Goal: Task Accomplishment & Management: Manage account settings

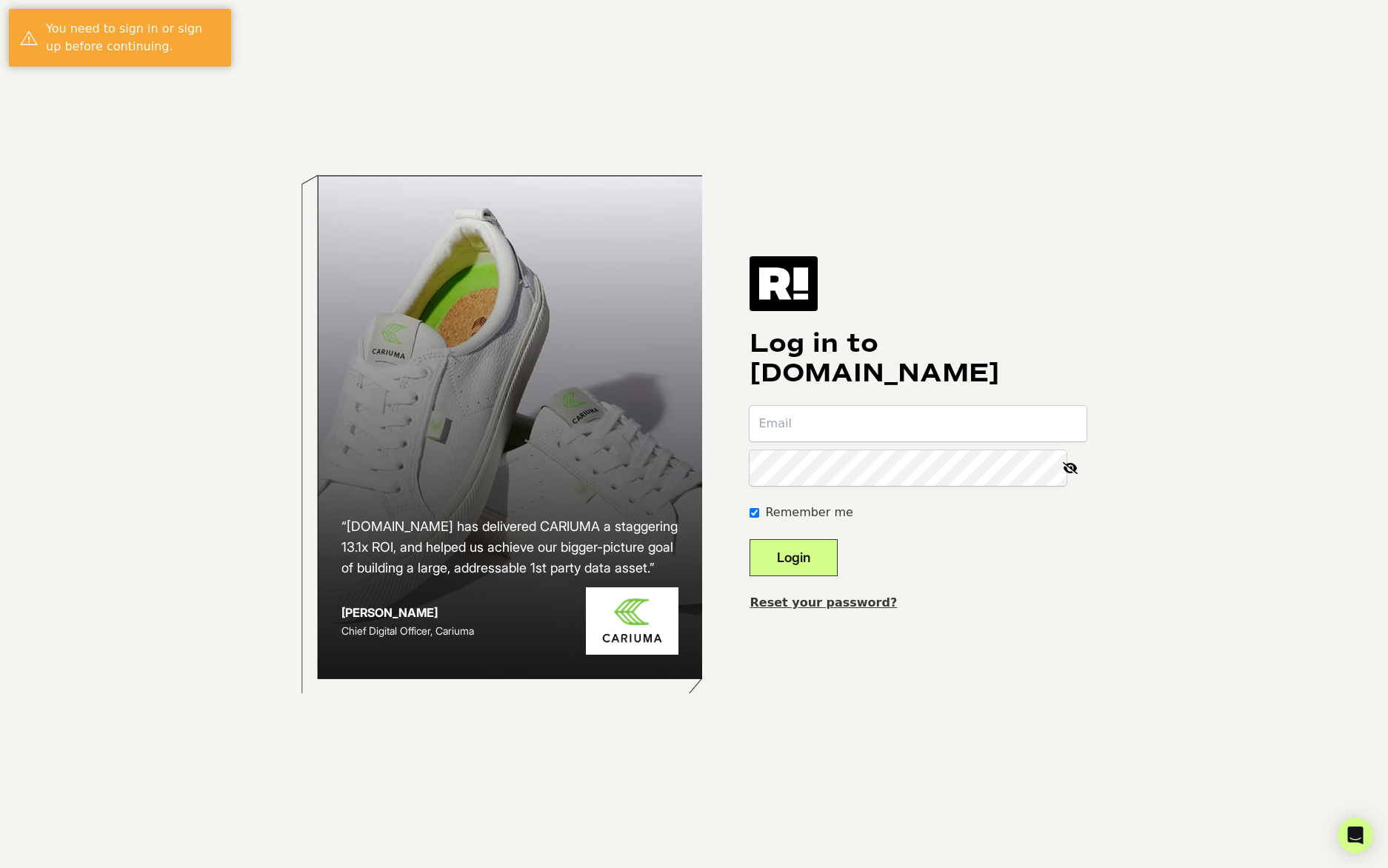
type input "choptonesmedia@gmail.com"
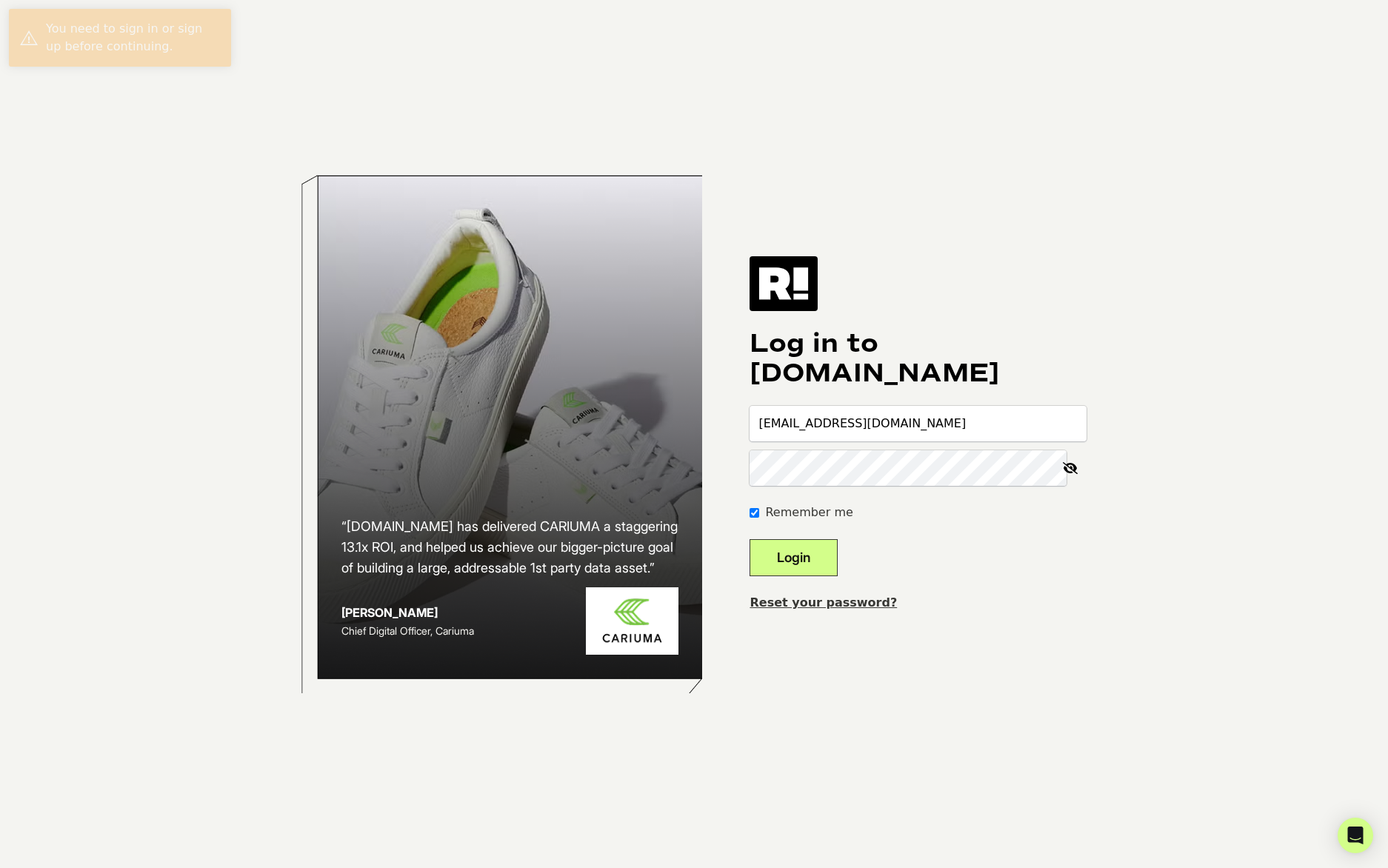
click at [833, 555] on button "Login" at bounding box center [793, 558] width 88 height 37
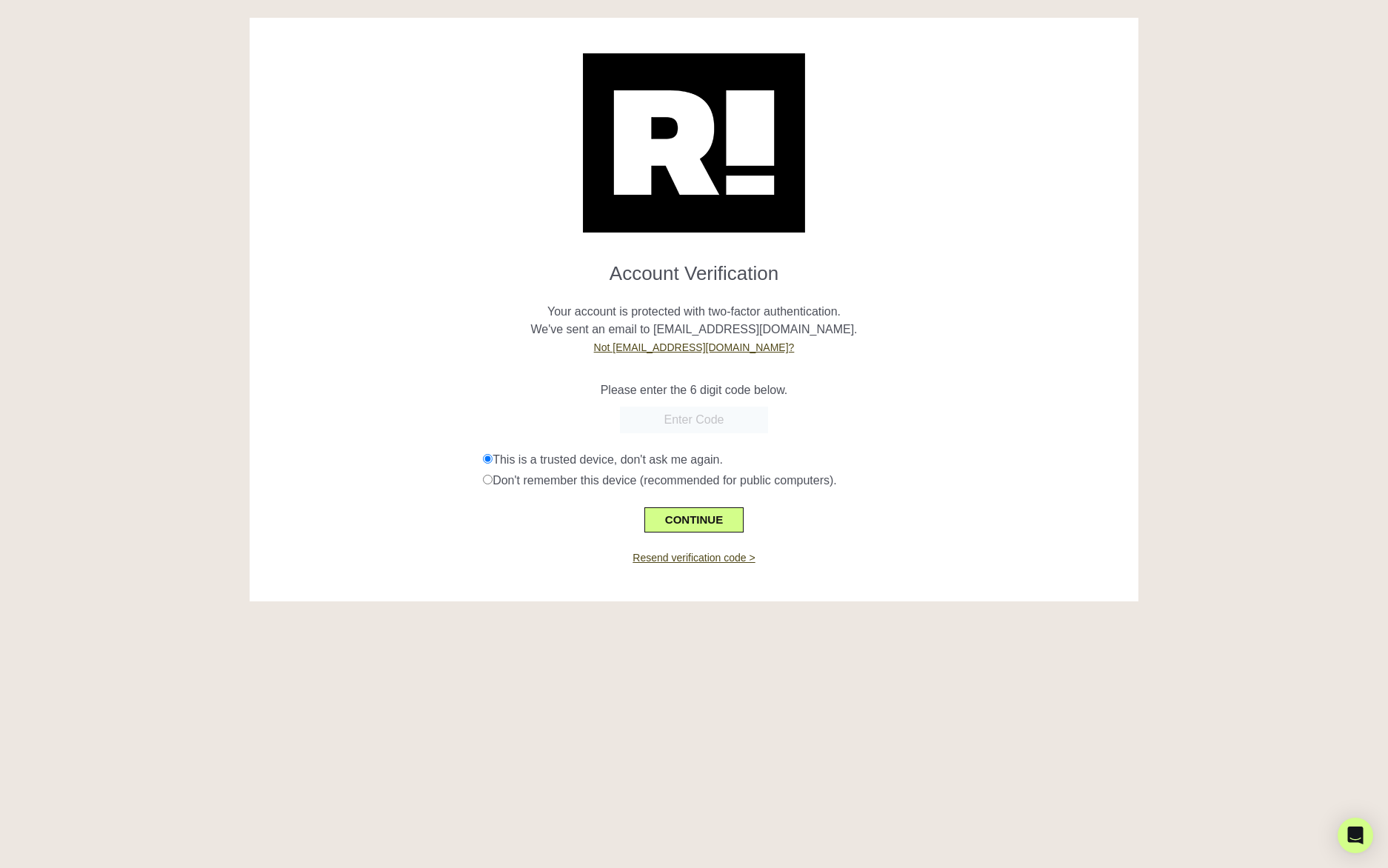
paste input "247753"
type input "247753"
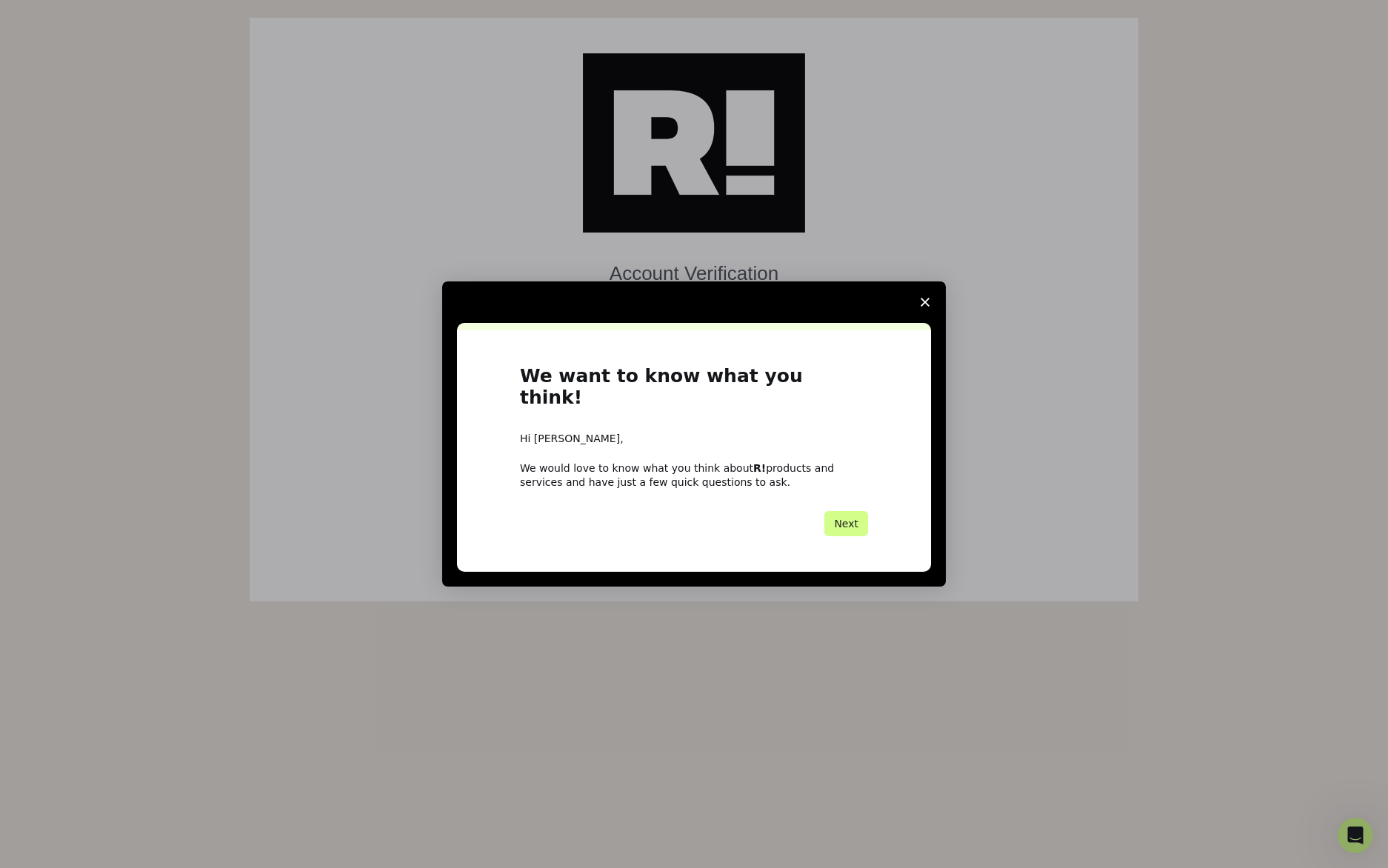
click at [922, 307] on icon "Close survey" at bounding box center [925, 302] width 9 height 9
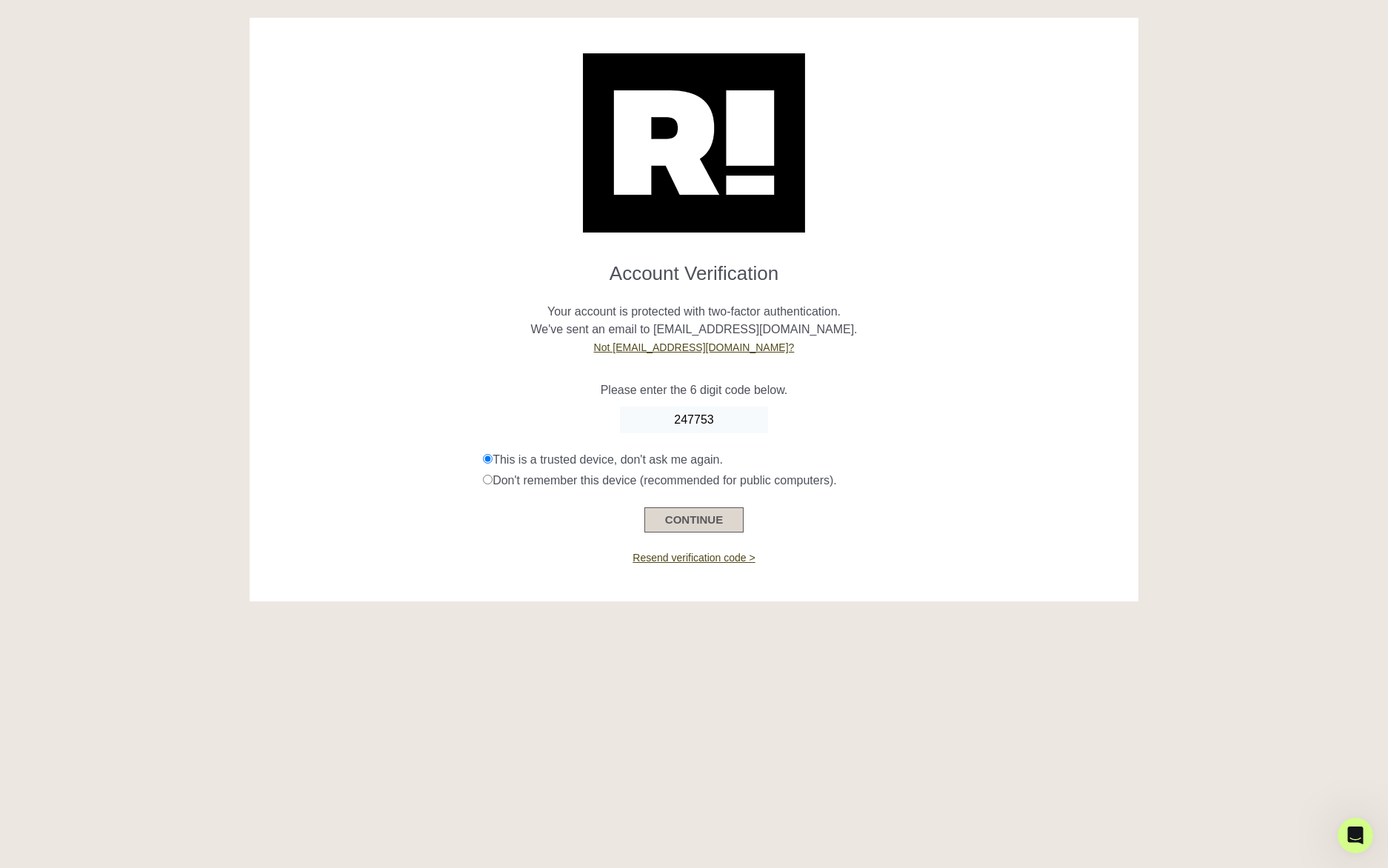
click at [706, 529] on button "CONTINUE" at bounding box center [694, 519] width 99 height 25
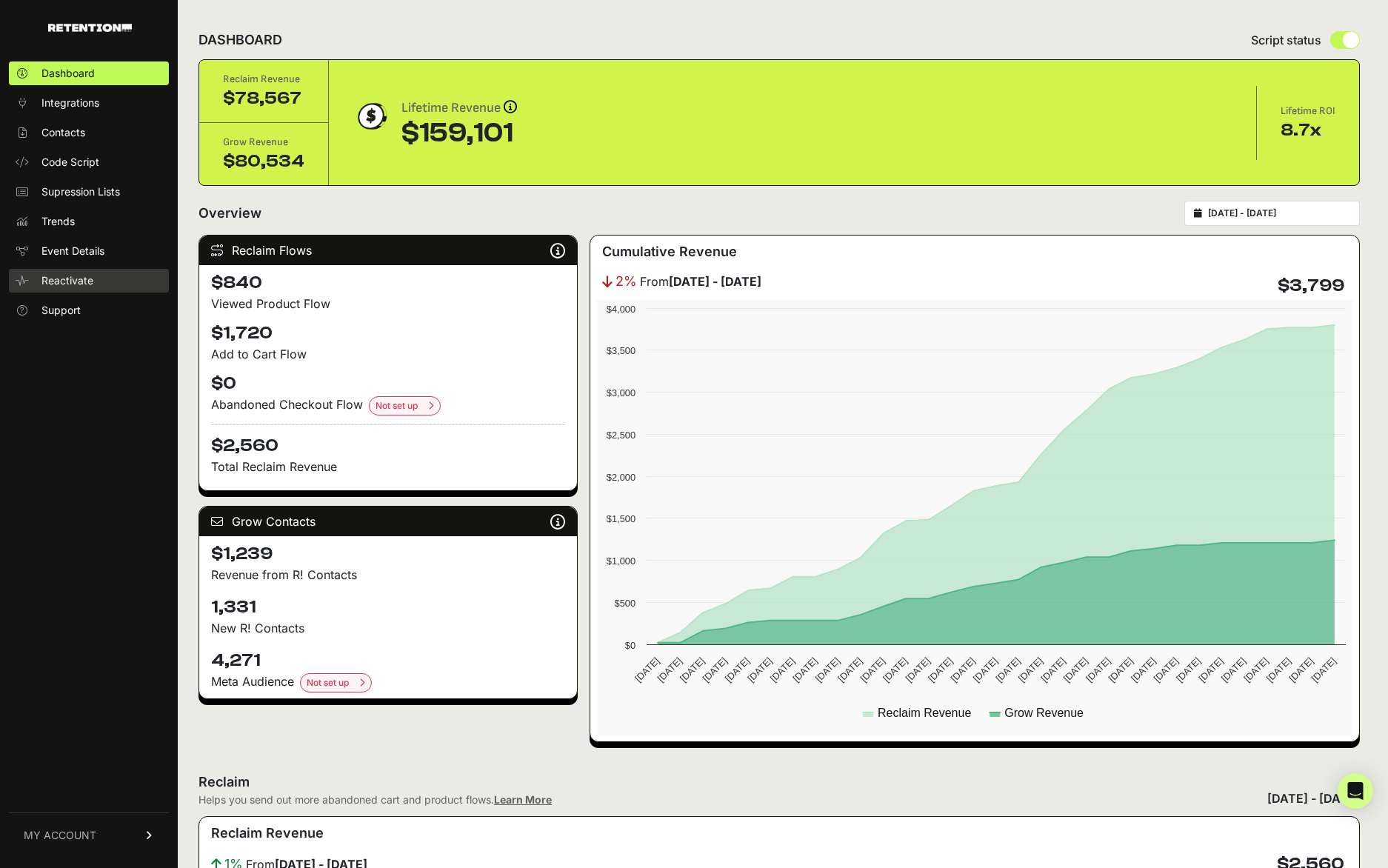
click at [101, 276] on link "Reactivate" at bounding box center [89, 280] width 160 height 23
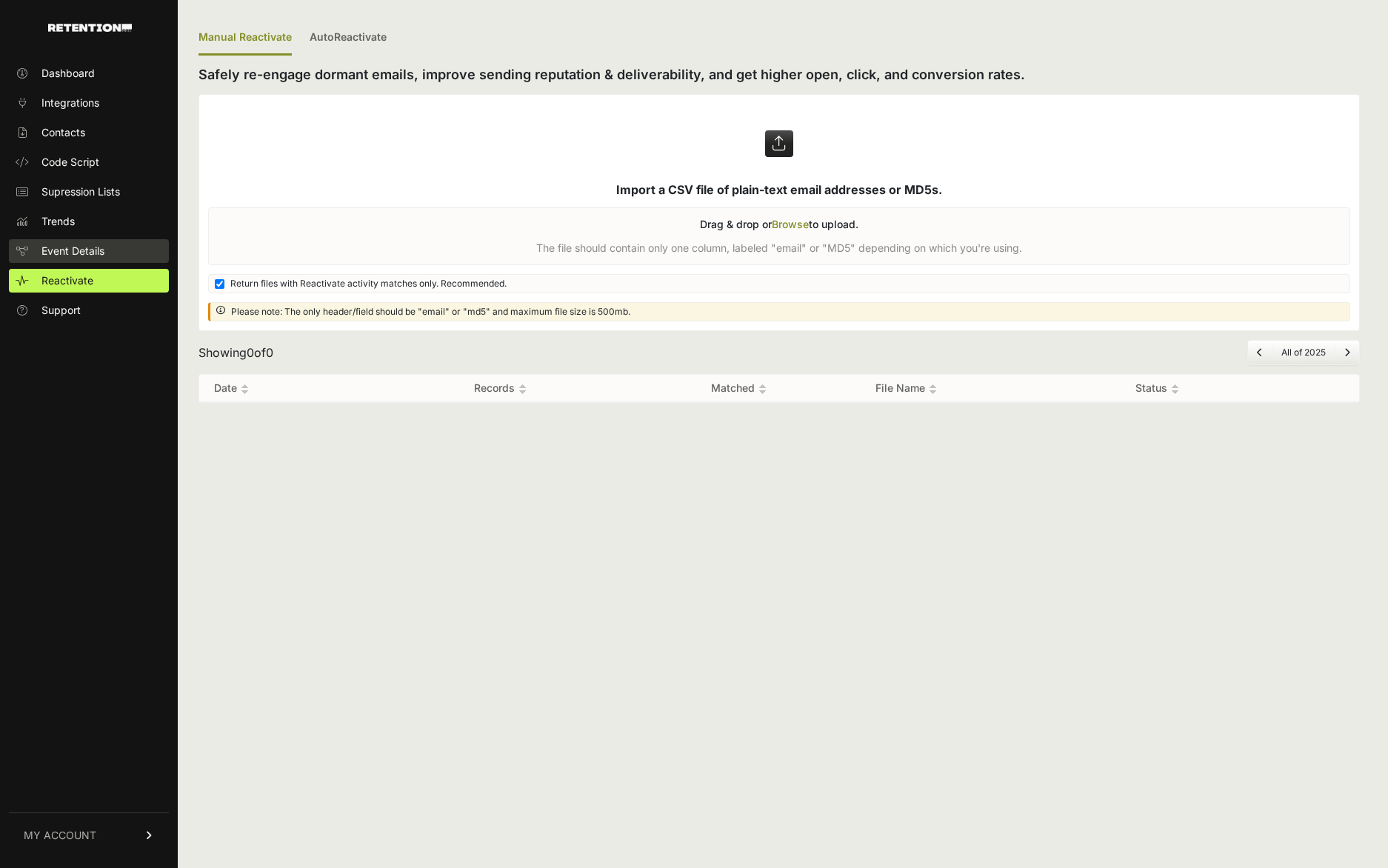
click at [105, 254] on link "Event Details" at bounding box center [89, 251] width 160 height 23
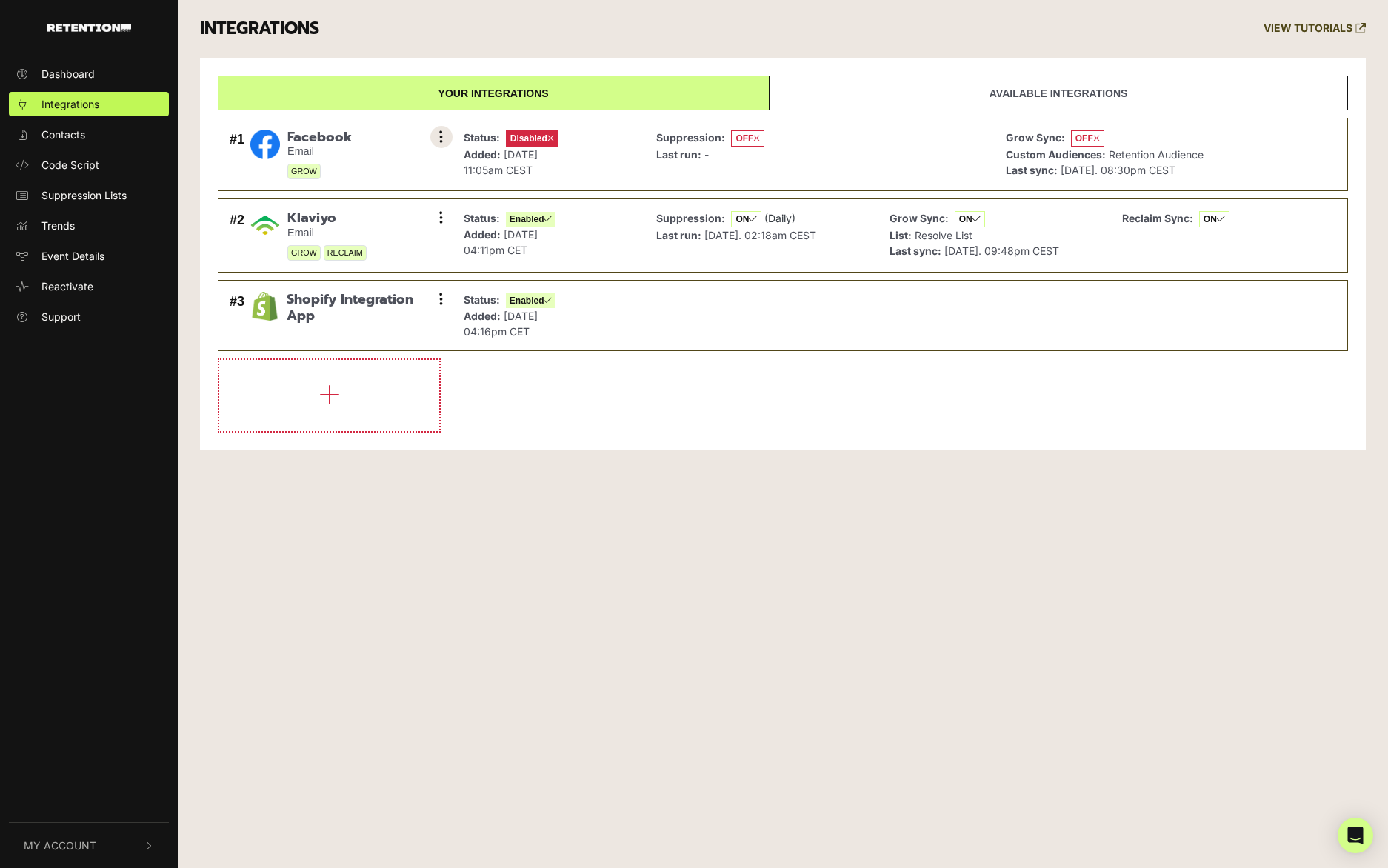
click at [441, 137] on icon at bounding box center [441, 137] width 4 height 15
click at [353, 143] on link "Settings" at bounding box center [351, 138] width 140 height 33
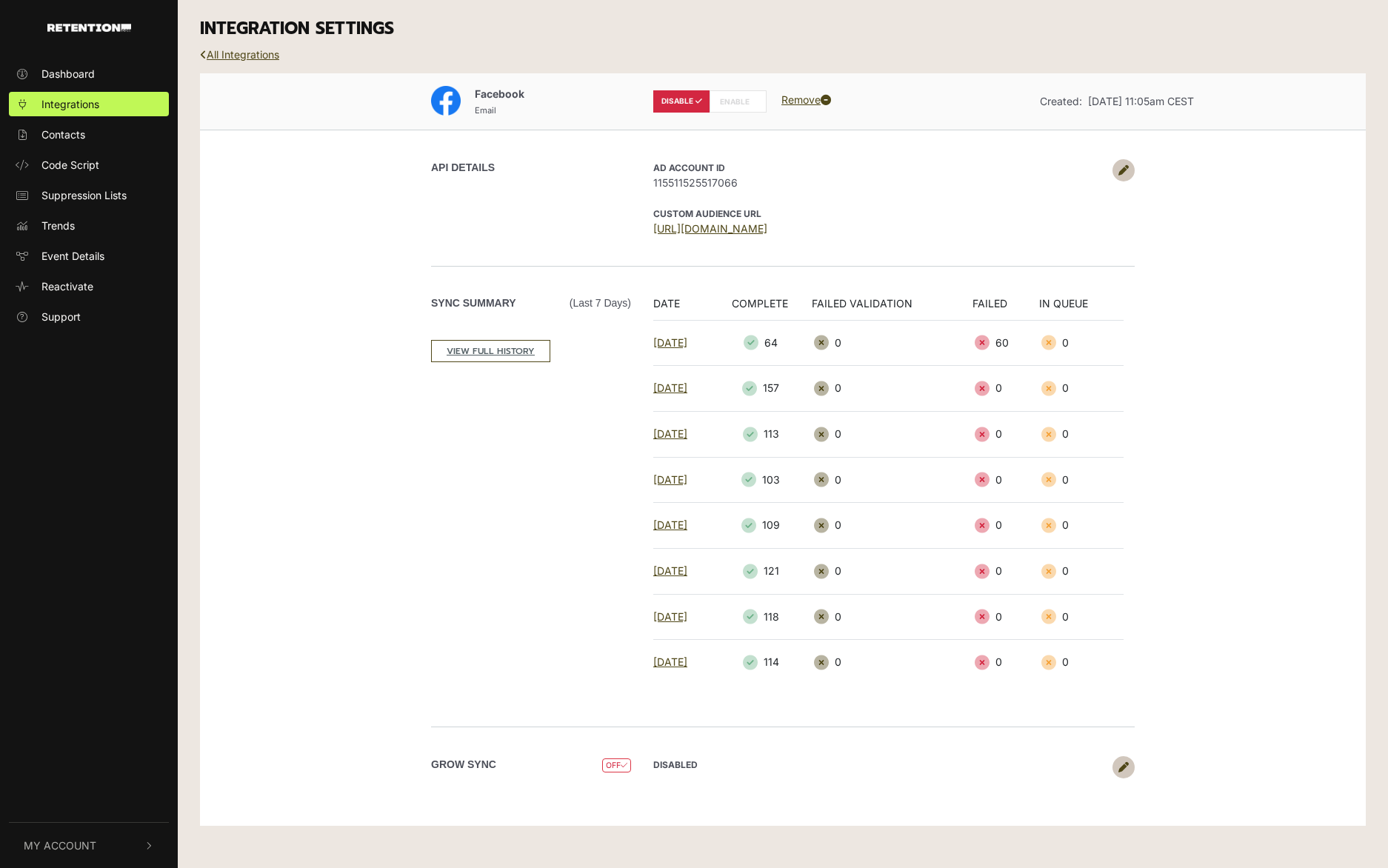
click at [746, 94] on label "ENABLE" at bounding box center [738, 102] width 57 height 22
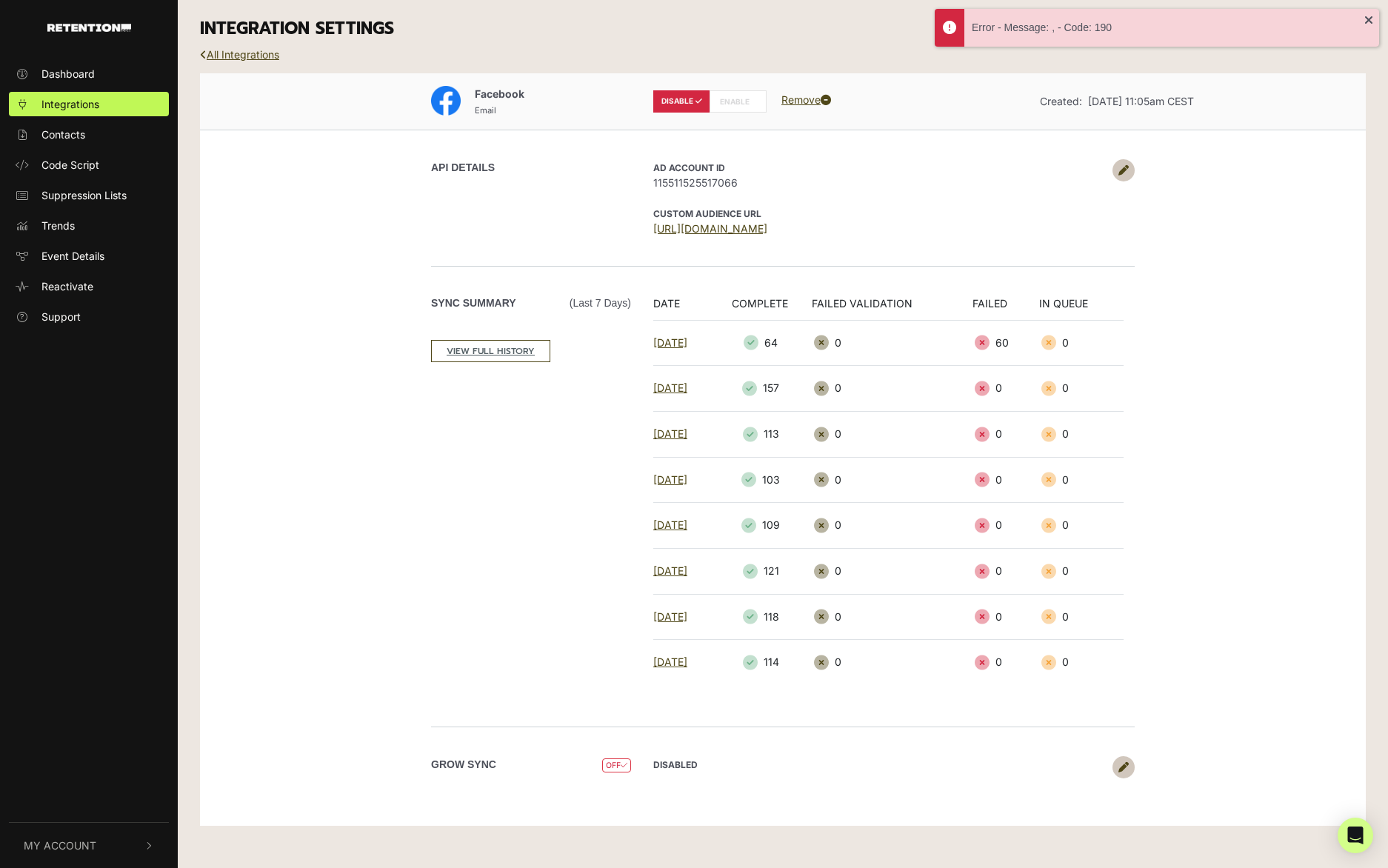
click at [751, 98] on icon at bounding box center [752, 102] width 7 height 7
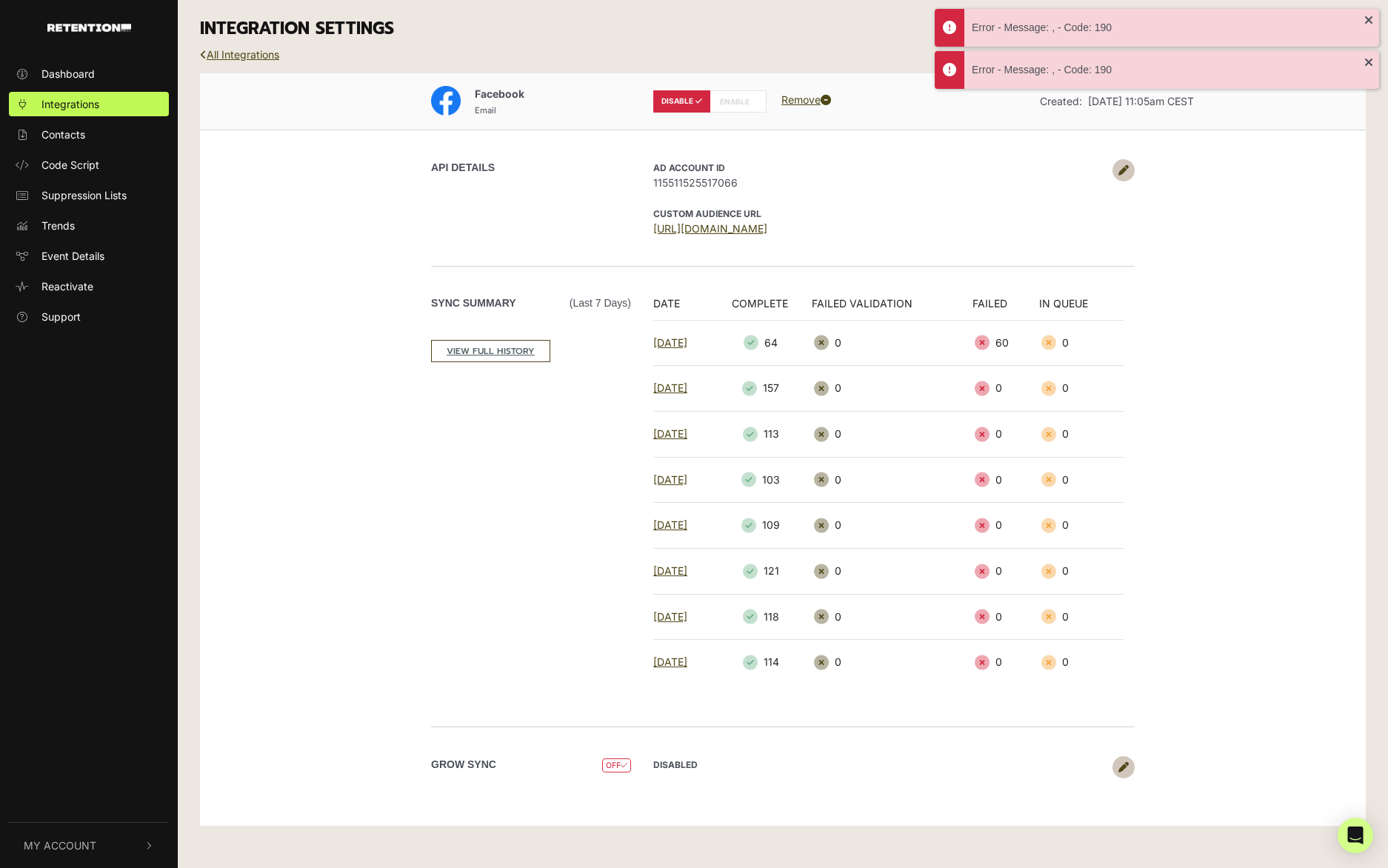
click at [1118, 163] on link at bounding box center [1124, 170] width 22 height 22
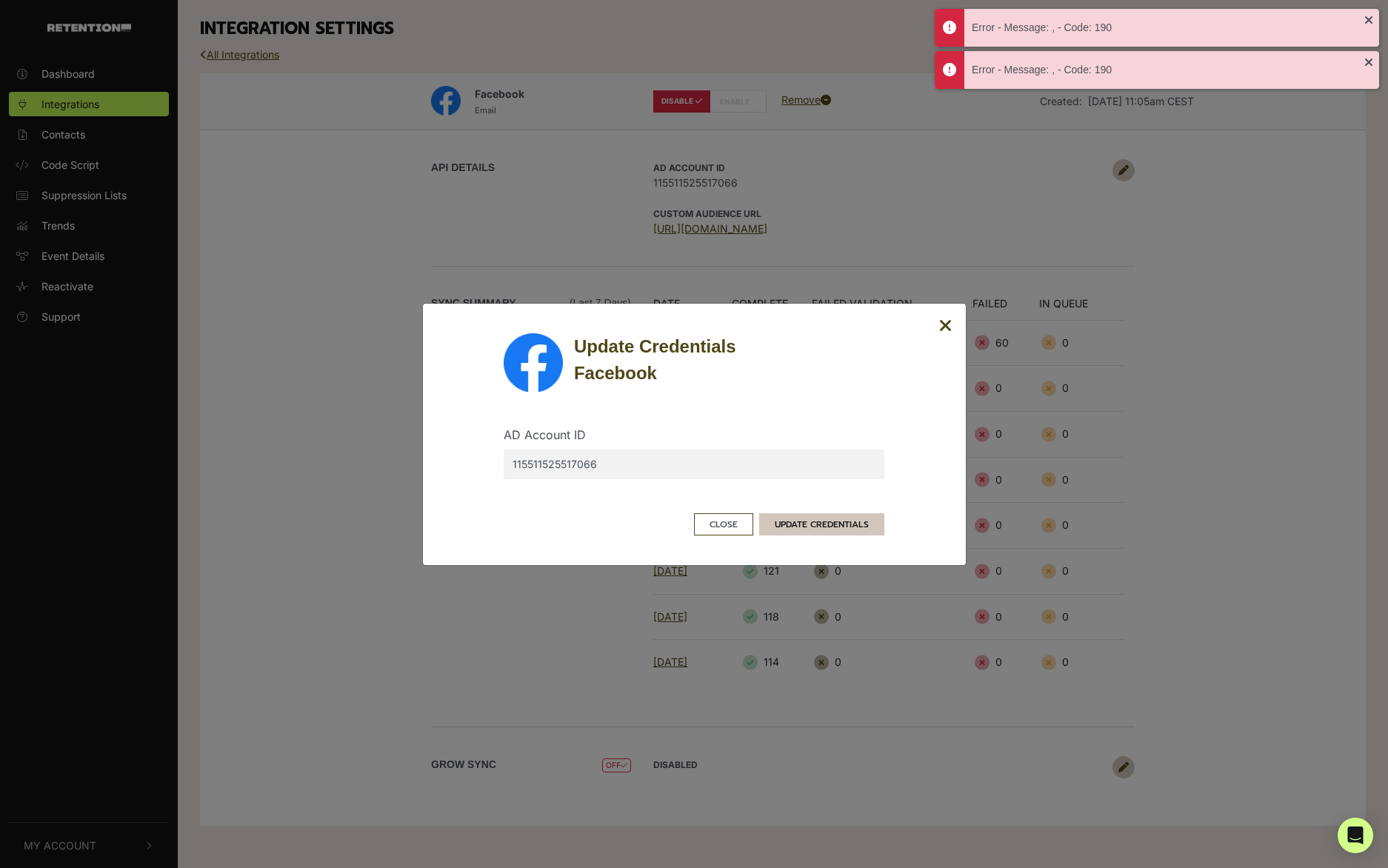
click at [831, 529] on button "UPDATE CREDENTIALS" at bounding box center [822, 525] width 125 height 22
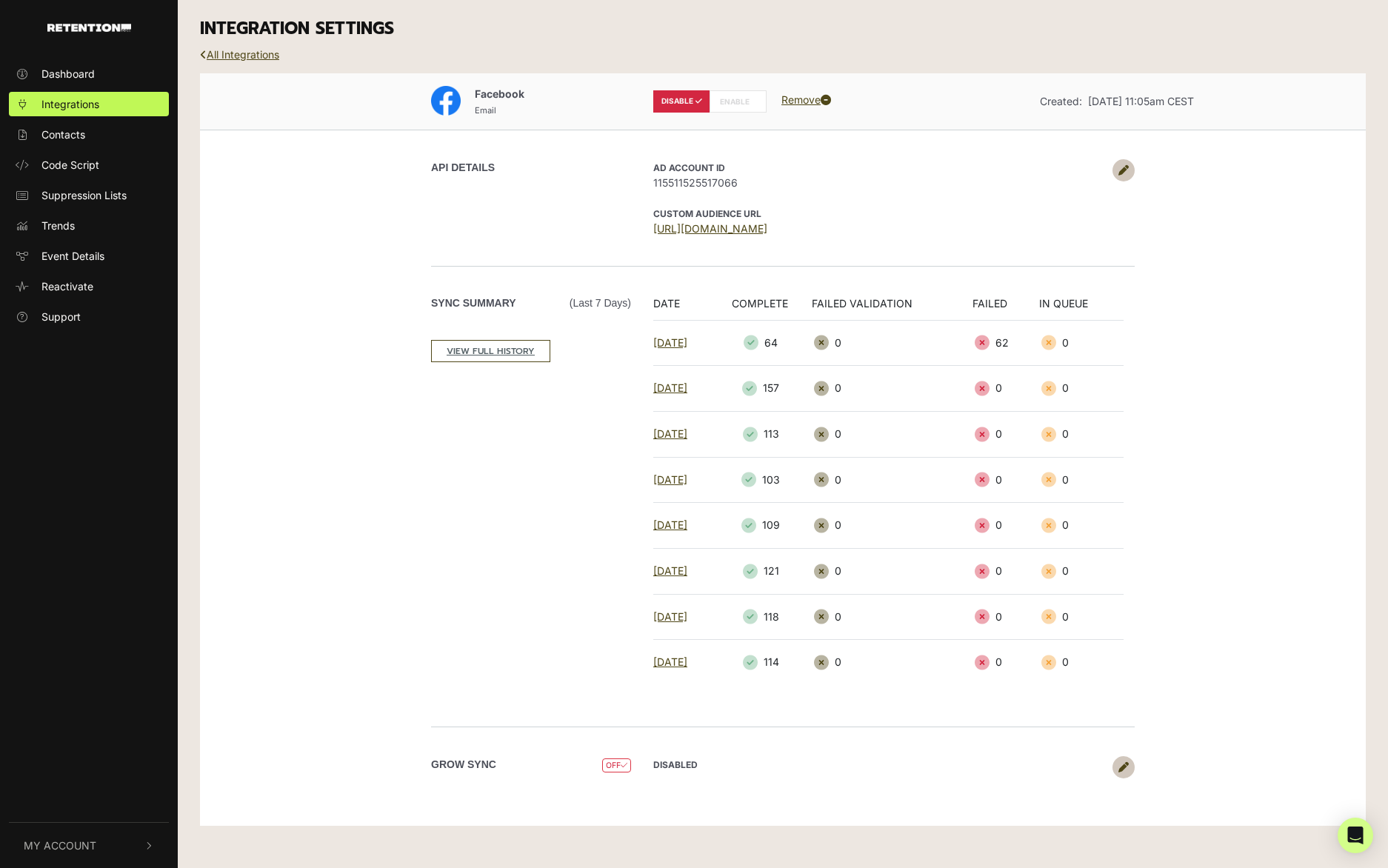
click at [739, 96] on label "ENABLE" at bounding box center [738, 102] width 57 height 22
radio input "false"
radio input "true"
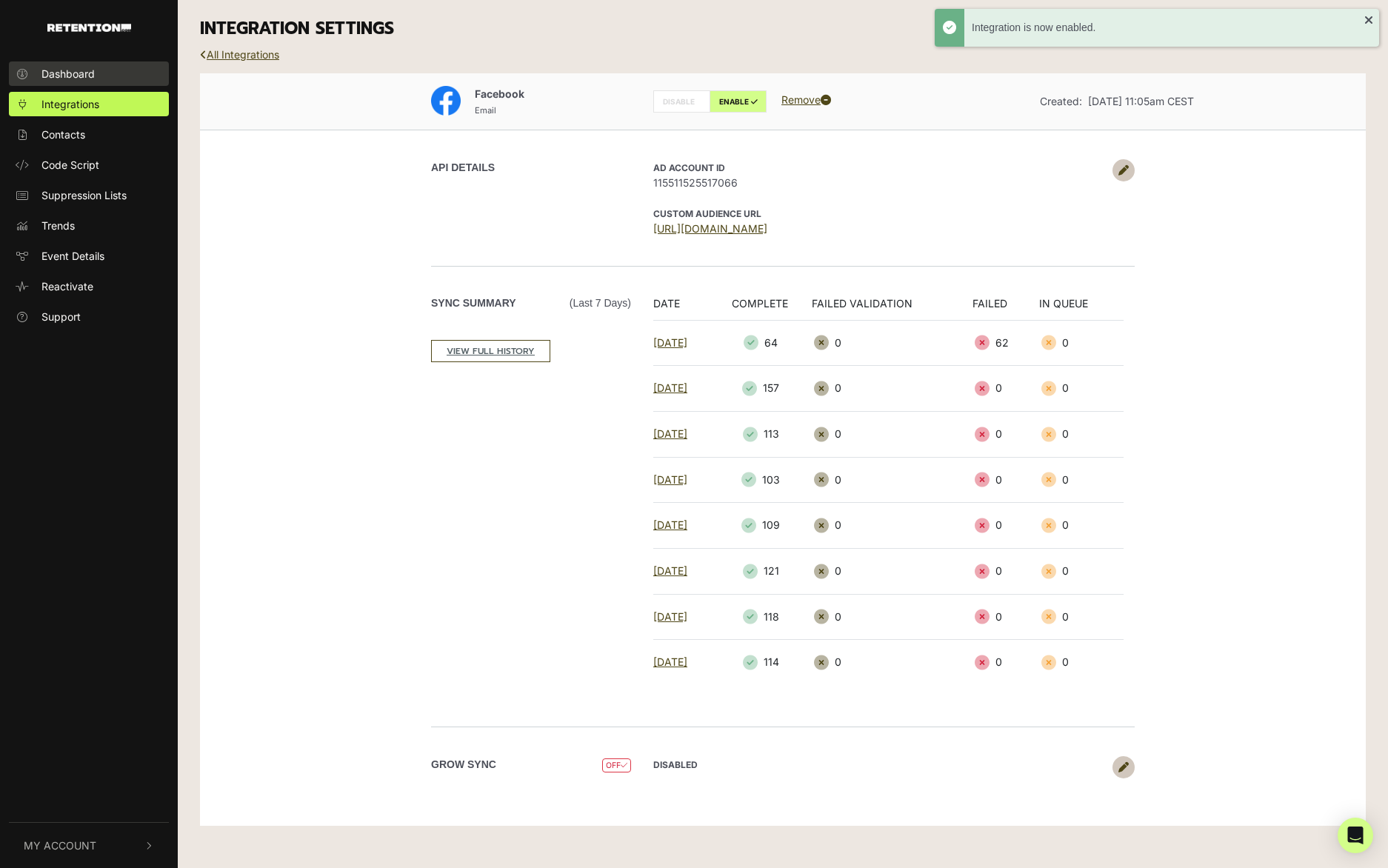
click at [75, 65] on span "Dashboard" at bounding box center [67, 73] width 53 height 16
